Goal: Information Seeking & Learning: Compare options

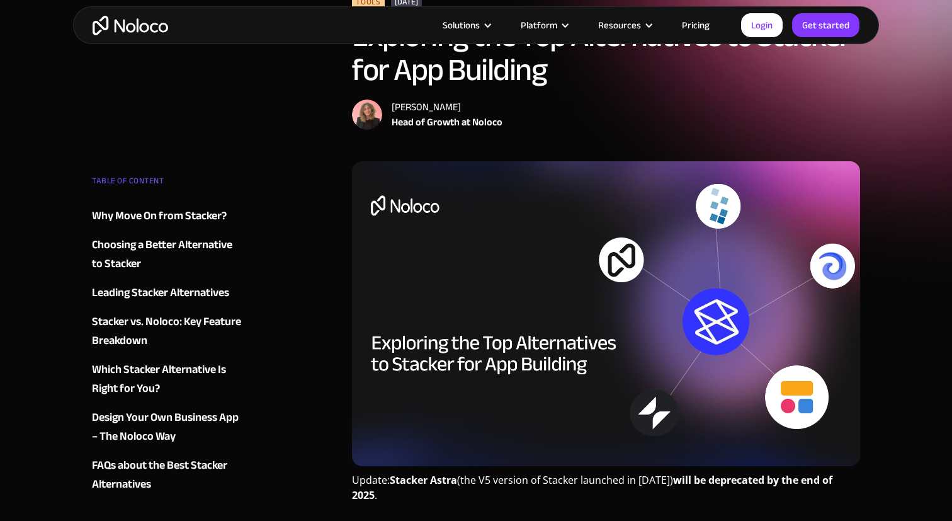
scroll to position [140, 0]
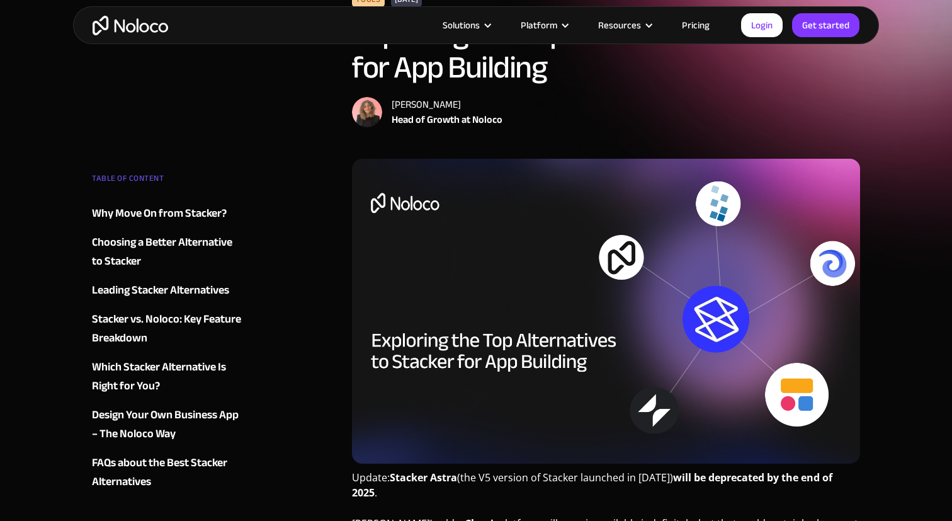
click at [186, 212] on div "Why Move On from Stacker?" at bounding box center [159, 213] width 135 height 19
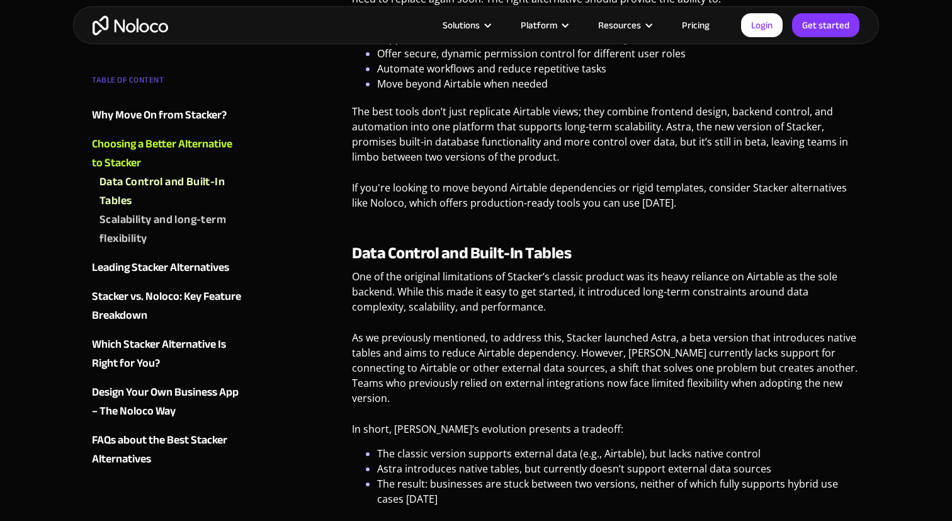
scroll to position [1237, 0]
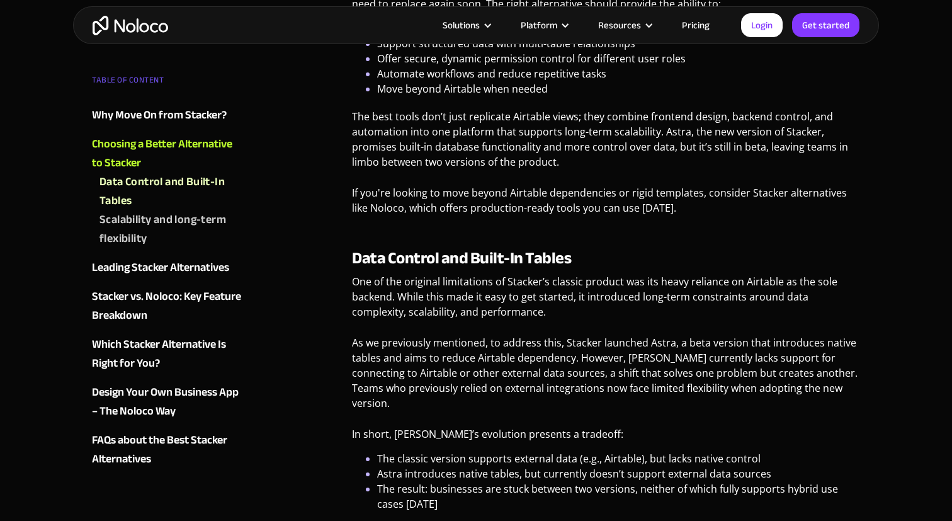
click at [697, 27] on link "Pricing" at bounding box center [695, 25] width 59 height 16
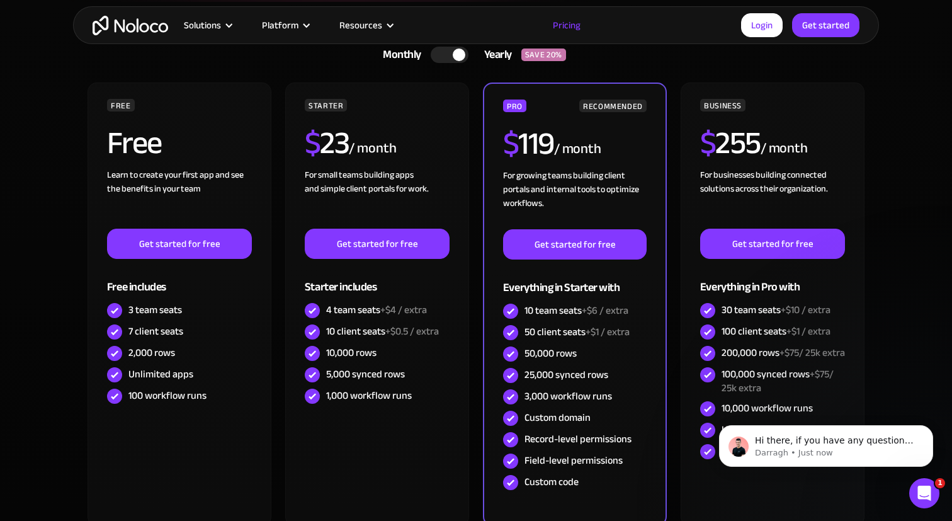
click at [440, 57] on div at bounding box center [450, 55] width 38 height 16
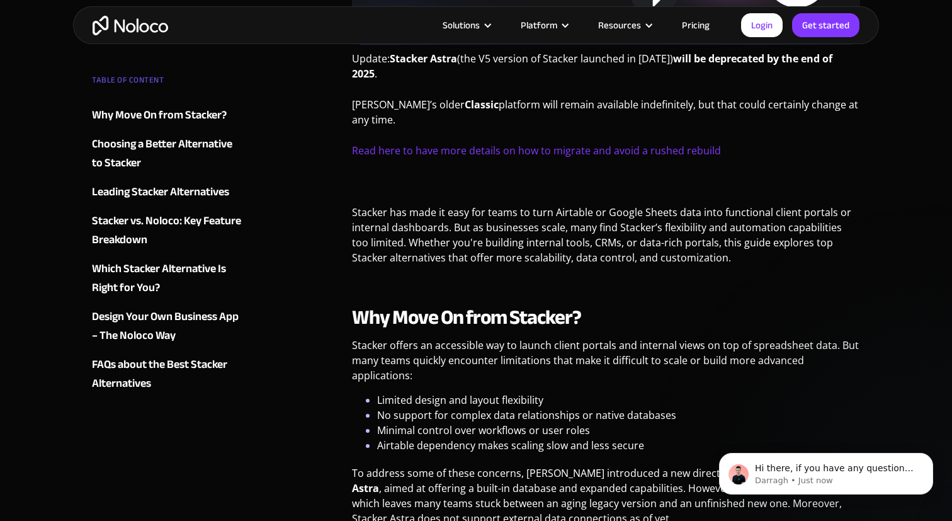
scroll to position [140, 0]
